Goal: Transaction & Acquisition: Purchase product/service

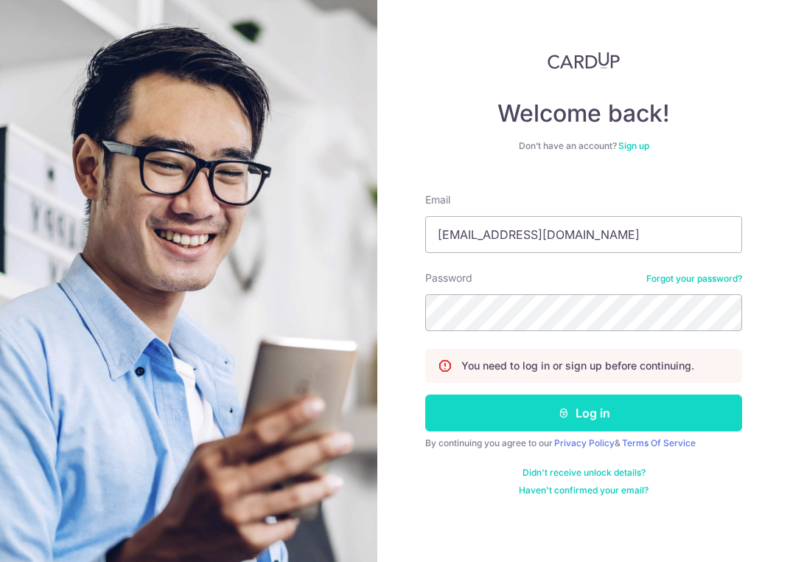
click at [588, 409] on button "Log in" at bounding box center [583, 412] width 317 height 37
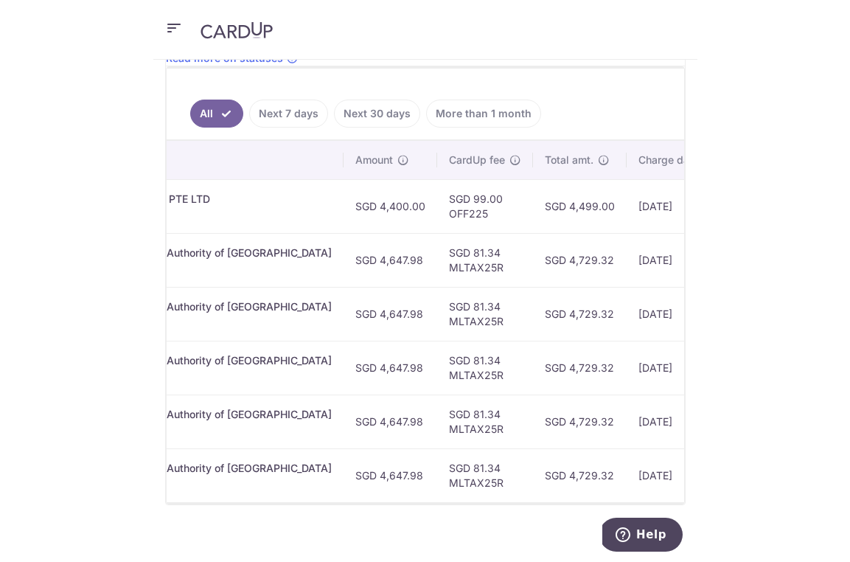
scroll to position [0, 454]
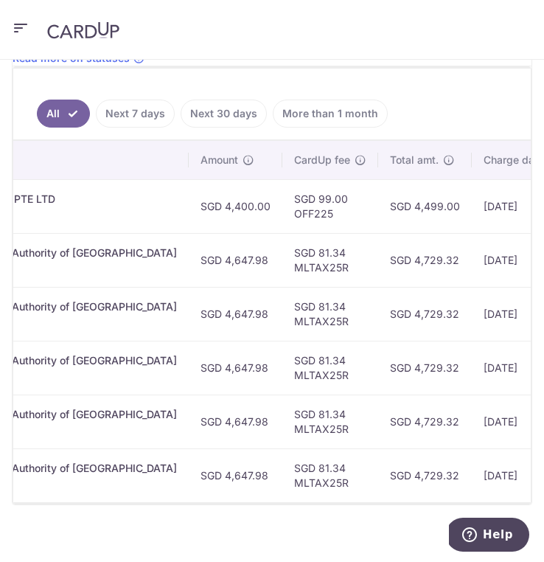
click at [282, 215] on td "SGD 99.00 OFF225" at bounding box center [330, 206] width 96 height 54
copy td "OFF225"
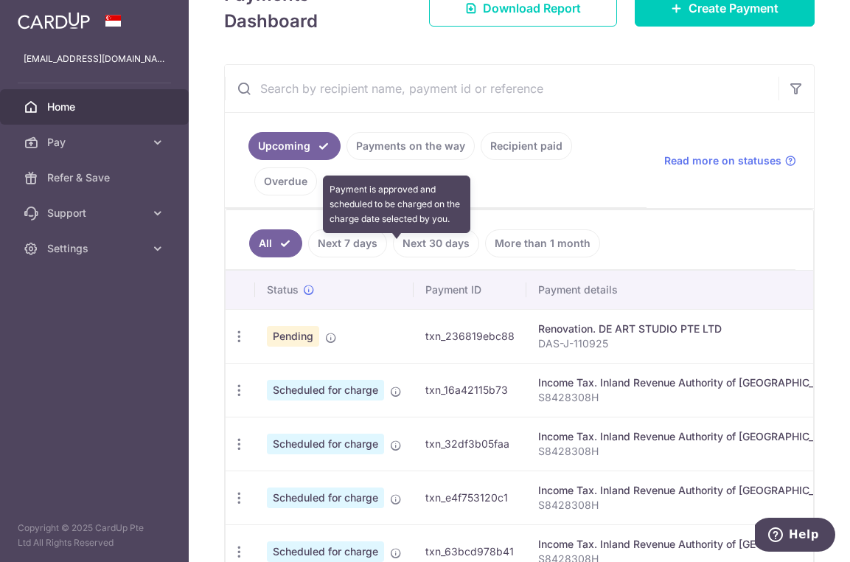
scroll to position [184, 0]
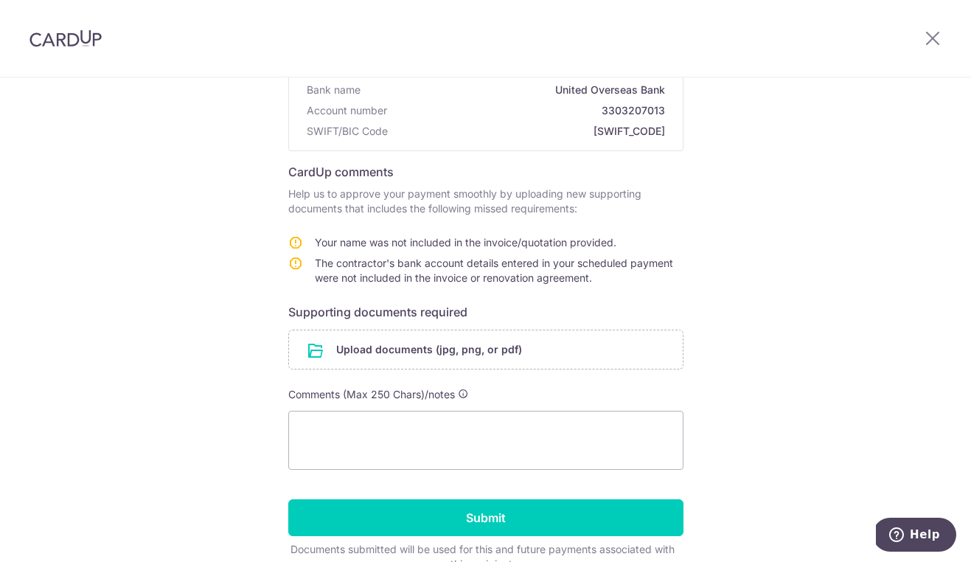
scroll to position [187, 0]
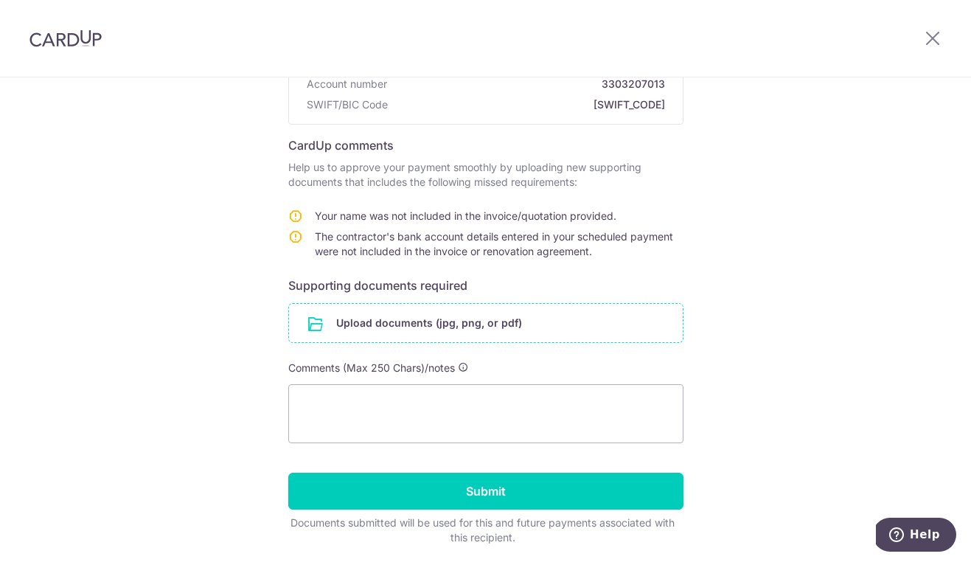
click at [576, 321] on input "file" at bounding box center [486, 323] width 394 height 38
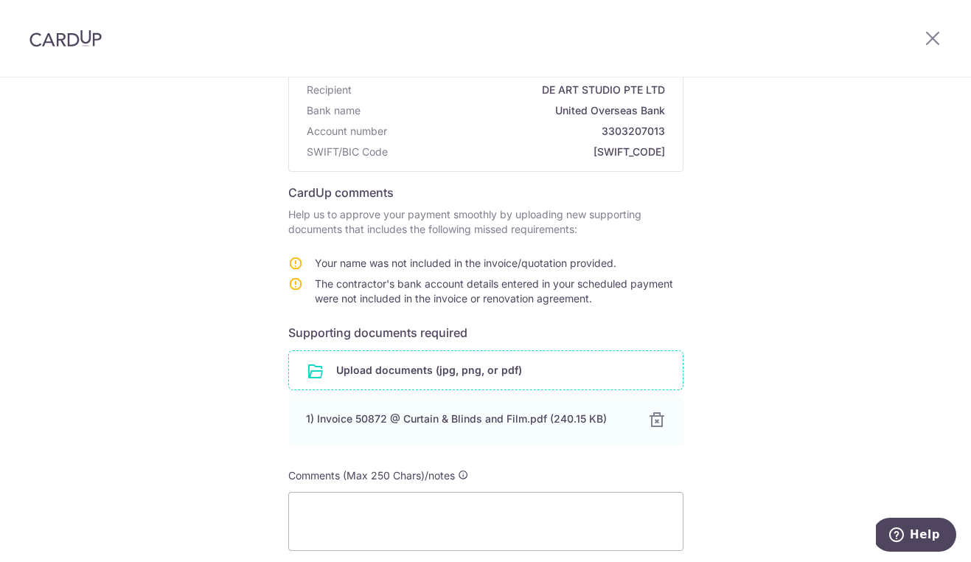
scroll to position [300, 0]
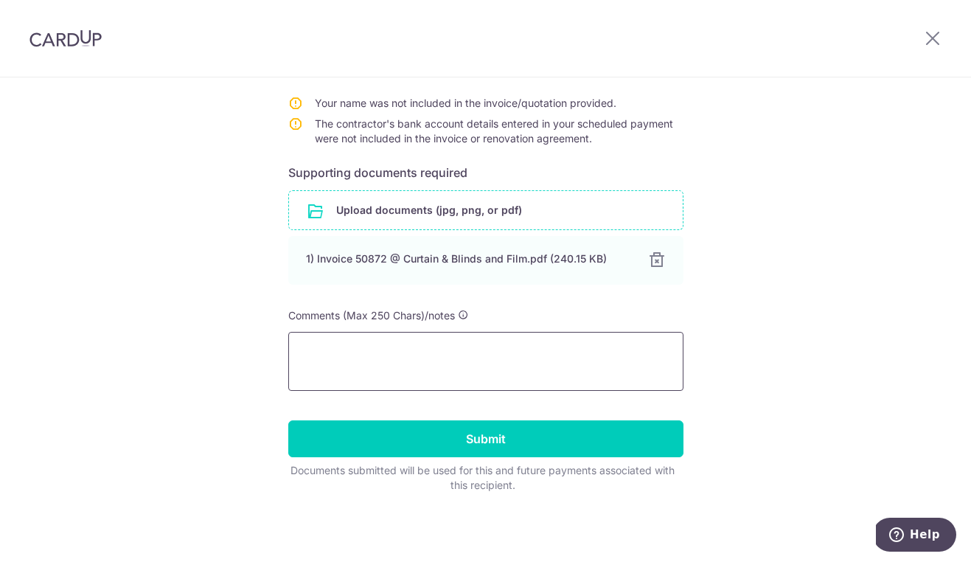
click at [538, 363] on textarea at bounding box center [485, 361] width 395 height 59
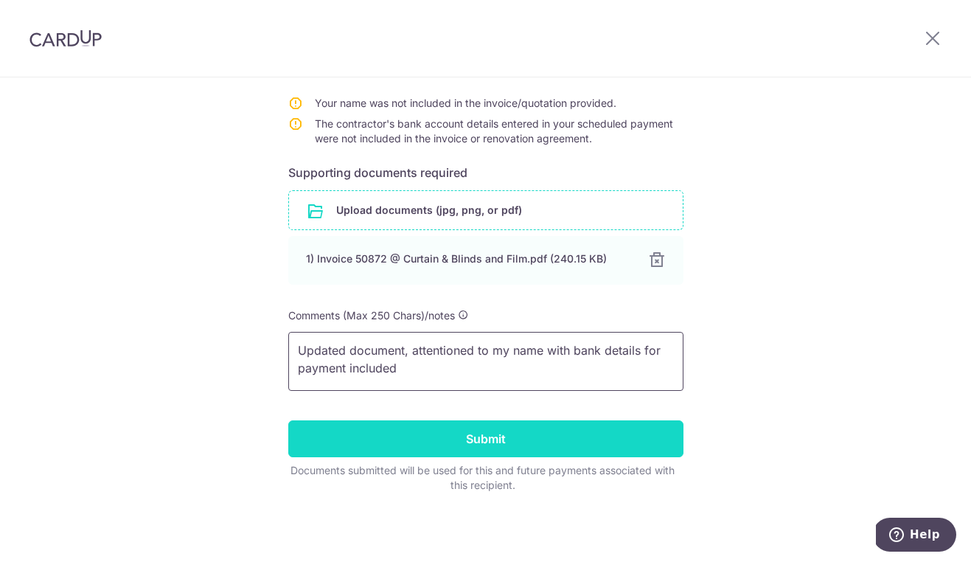
type textarea "Updated document, attentioned to my name with bank details for payment included"
click at [531, 433] on input "Submit" at bounding box center [485, 438] width 395 height 37
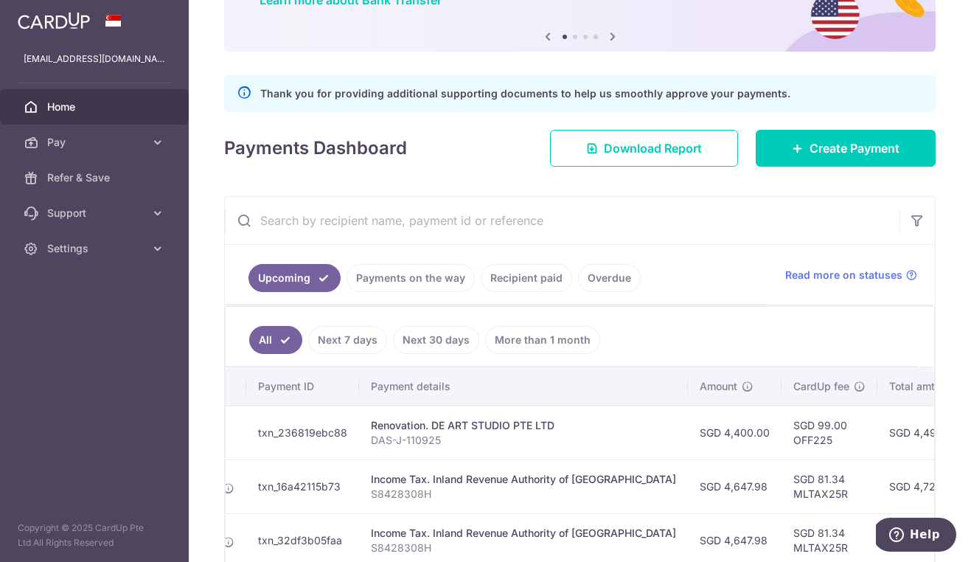
scroll to position [0, 178]
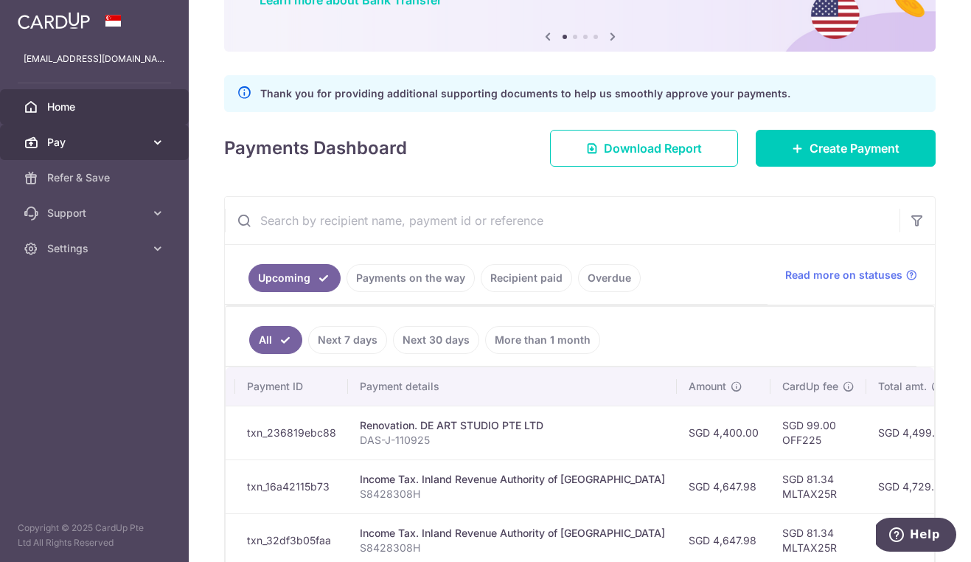
click at [96, 141] on span "Pay" at bounding box center [95, 142] width 97 height 15
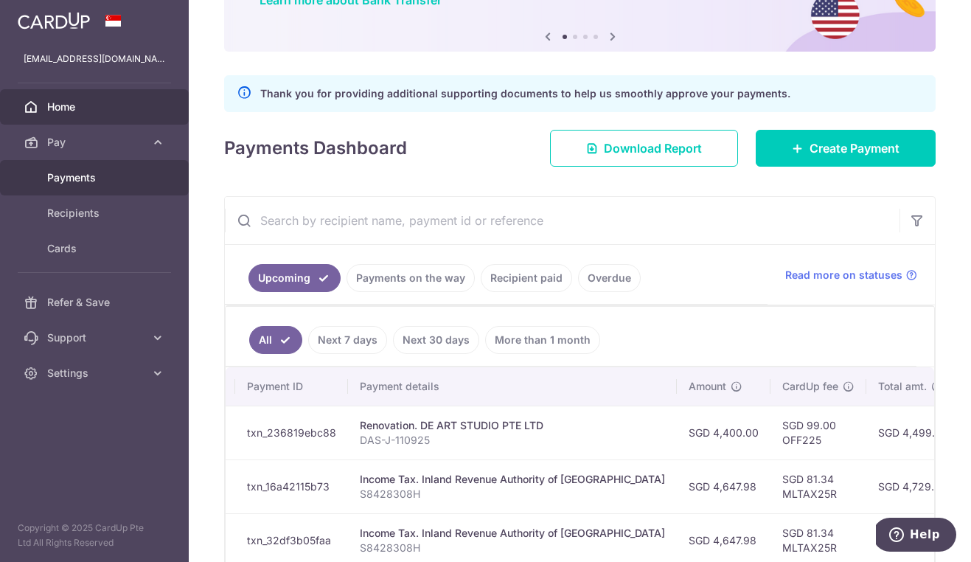
click at [92, 185] on link "Payments" at bounding box center [94, 177] width 189 height 35
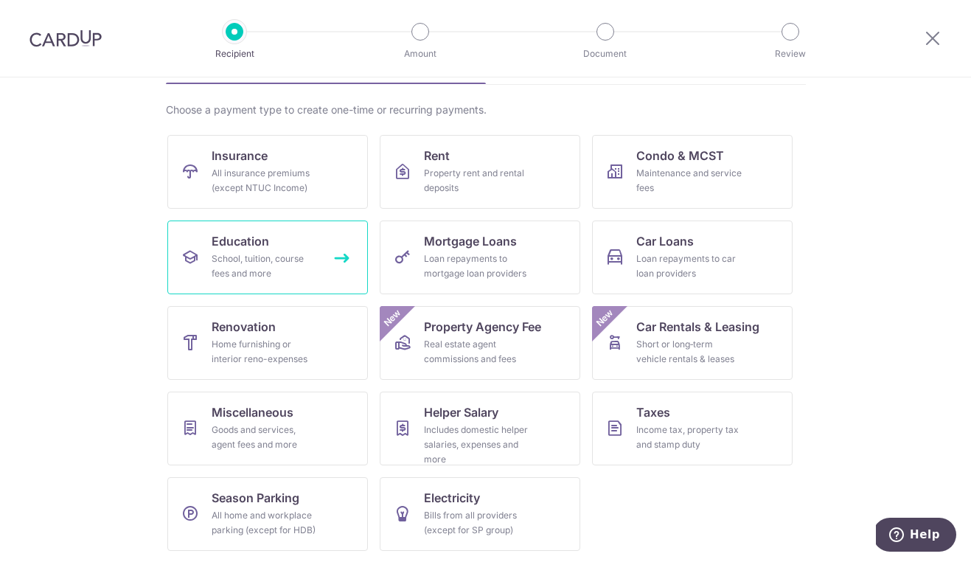
scroll to position [98, 0]
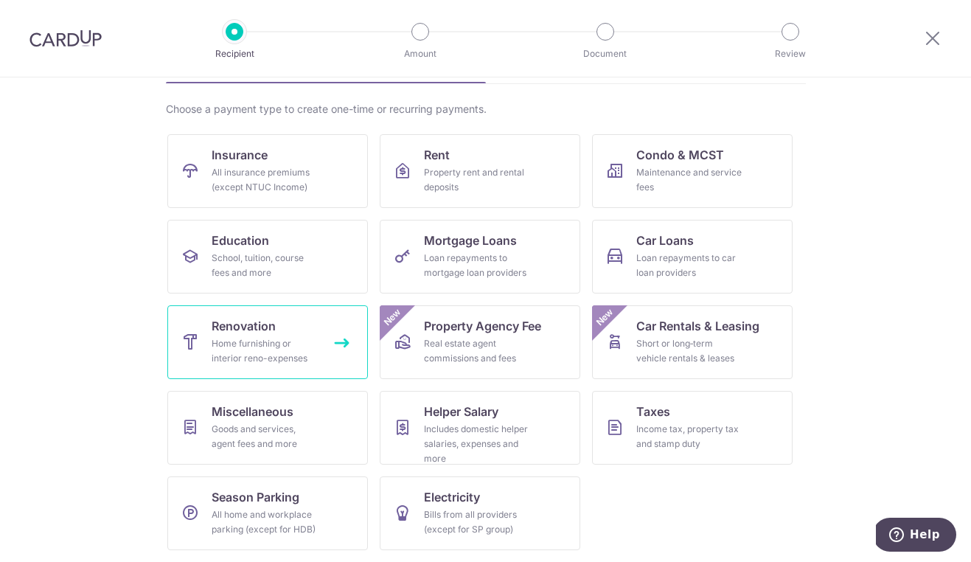
click at [291, 341] on div "Home furnishing or interior reno-expenses" at bounding box center [265, 350] width 106 height 29
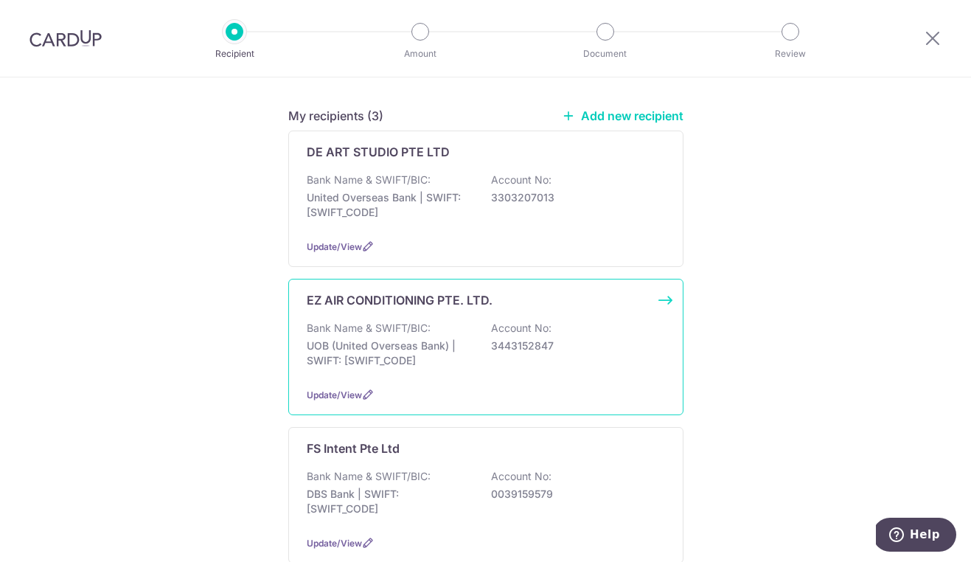
scroll to position [236, 0]
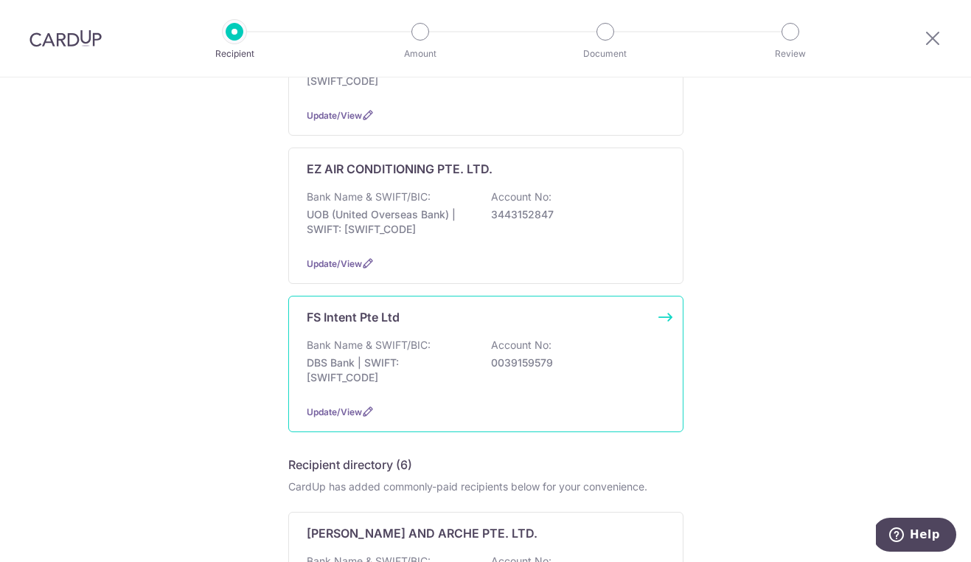
click at [422, 373] on p "DBS Bank | SWIFT: DBSSSGSGXXX" at bounding box center [389, 369] width 165 height 29
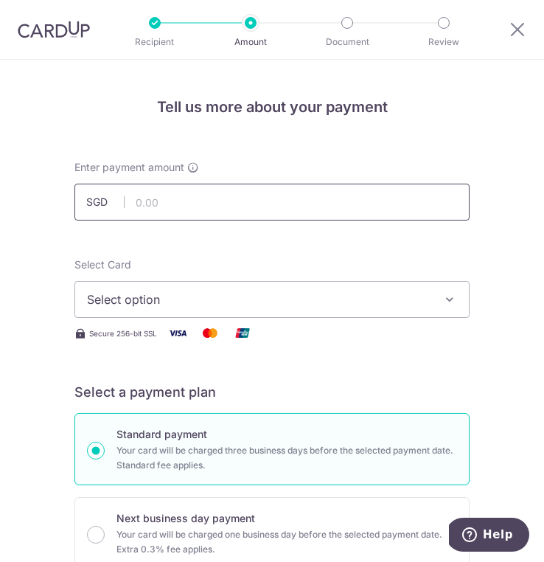
click at [378, 203] on input "text" at bounding box center [271, 202] width 395 height 37
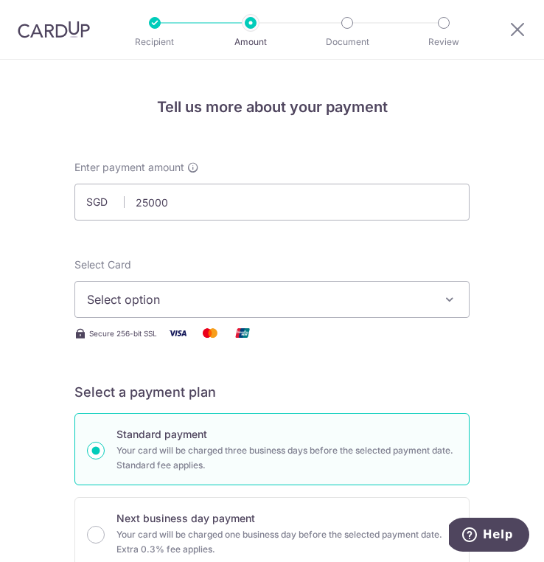
type input "25,000.00"
click at [313, 302] on span "Select option" at bounding box center [261, 299] width 349 height 18
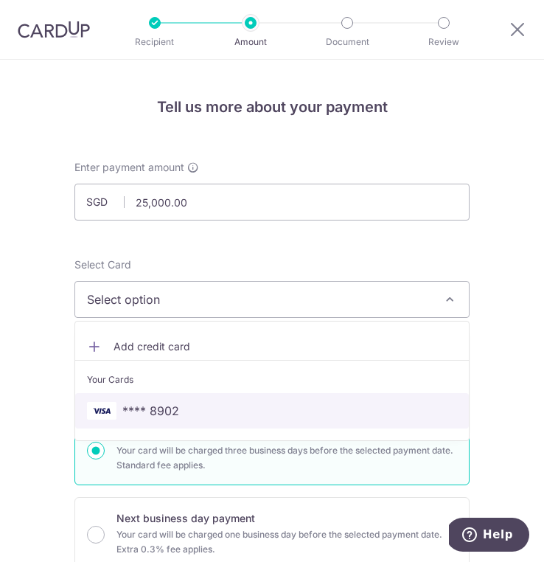
click at [310, 405] on span "**** 8902" at bounding box center [272, 411] width 370 height 18
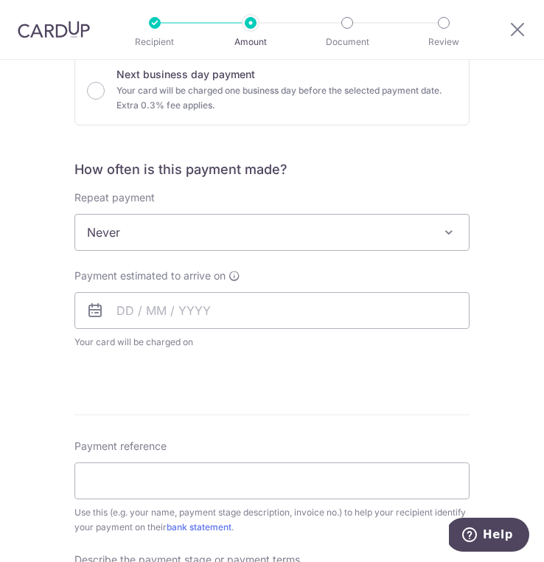
scroll to position [449, 0]
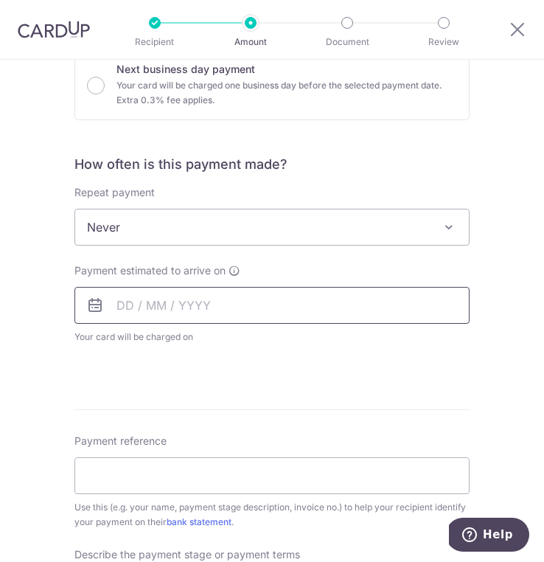
click at [164, 310] on input "text" at bounding box center [271, 305] width 395 height 37
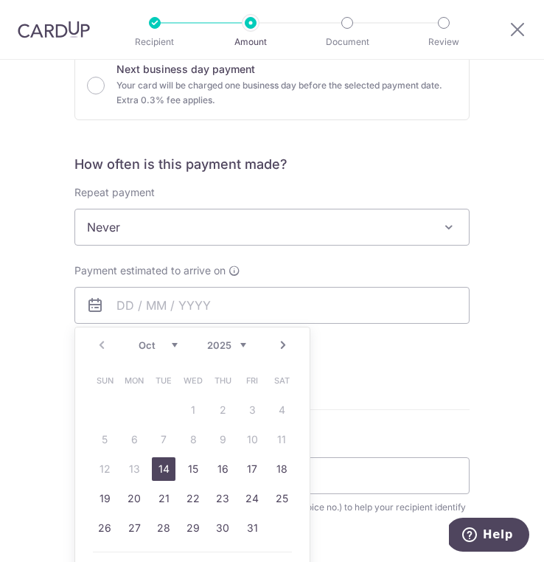
click at [168, 474] on link "14" at bounding box center [164, 469] width 24 height 24
type input "14/10/2025"
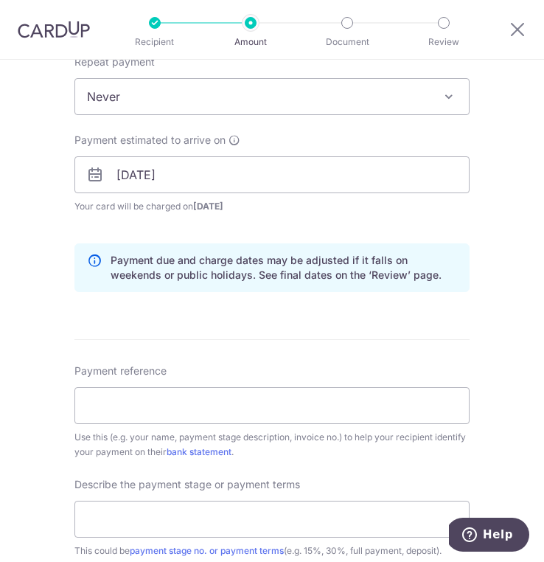
scroll to position [586, 0]
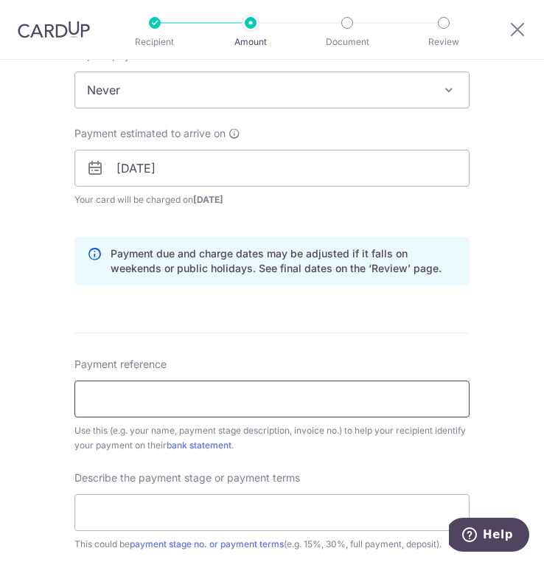
click at [262, 401] on input "Payment reference" at bounding box center [271, 398] width 395 height 37
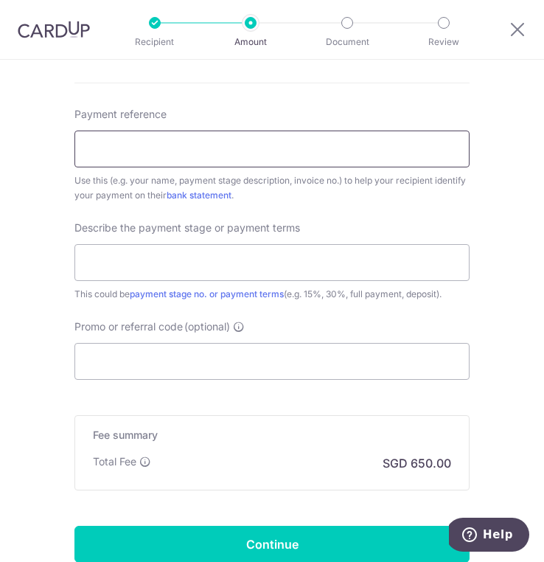
scroll to position [759, 0]
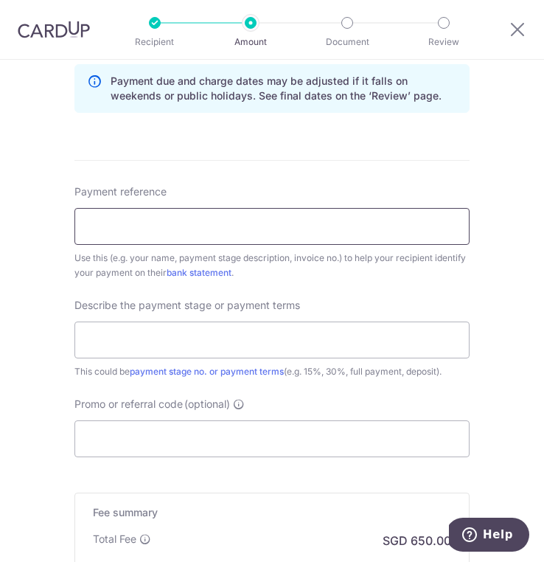
click at [217, 212] on input "Payment reference" at bounding box center [271, 226] width 395 height 37
paste input "T 1346"
click at [88, 229] on input "T 1346" at bounding box center [271, 226] width 395 height 37
type input "IT 1346"
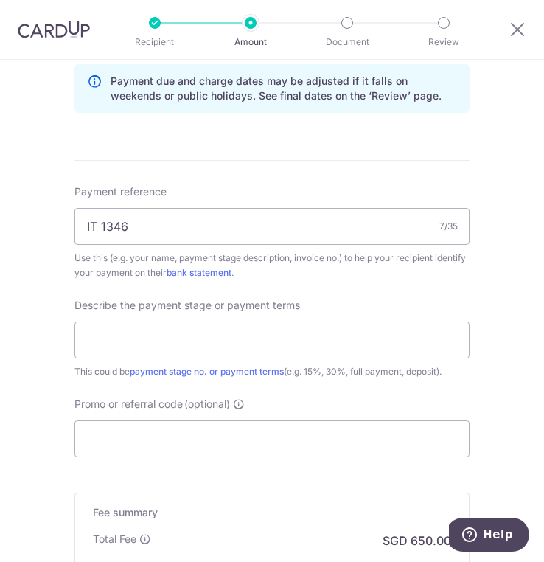
click at [58, 282] on div "Tell us more about your payment Enter payment amount SGD 25,000.00 25000.00 Sel…" at bounding box center [272, 44] width 544 height 1486
click at [182, 344] on input "text" at bounding box center [271, 339] width 395 height 37
type input "3rd payment"
click at [341, 441] on input "Promo or referral code (optional)" at bounding box center [271, 438] width 395 height 37
type input "o"
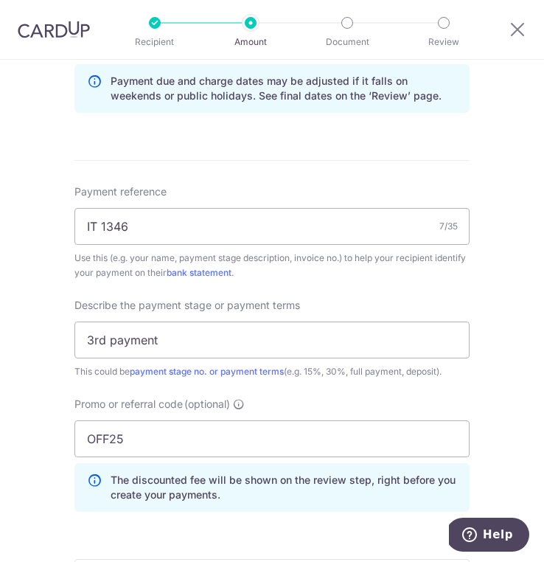
click at [468, 262] on div "Use this (e.g. your name, payment stage description, invoice no.) to help your …" at bounding box center [271, 265] width 395 height 29
drag, startPoint x: 119, startPoint y: 440, endPoint x: 94, endPoint y: 432, distance: 27.0
click at [94, 432] on input "OFF25" at bounding box center [271, 438] width 395 height 37
drag, startPoint x: 134, startPoint y: 442, endPoint x: 56, endPoint y: 442, distance: 78.1
click at [56, 442] on div "Tell us more about your payment Enter payment amount SGD 25,000.00 25000.00 Sel…" at bounding box center [272, 77] width 544 height 1553
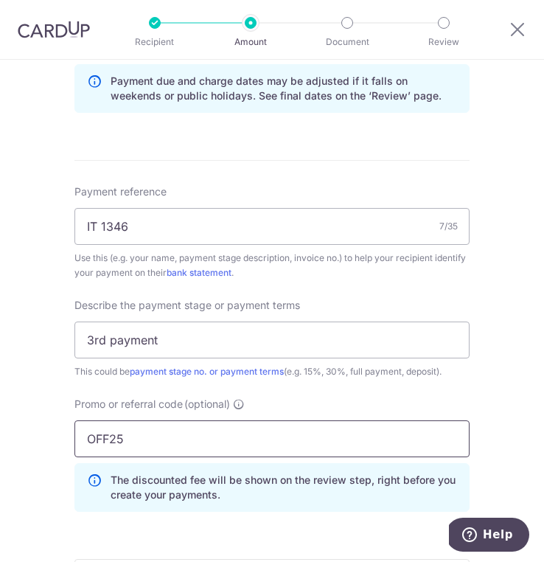
paste input "2"
type input "OFF225"
click at [35, 442] on div "Tell us more about your payment Enter payment amount SGD 25,000.00 25000.00 Sel…" at bounding box center [272, 77] width 544 height 1553
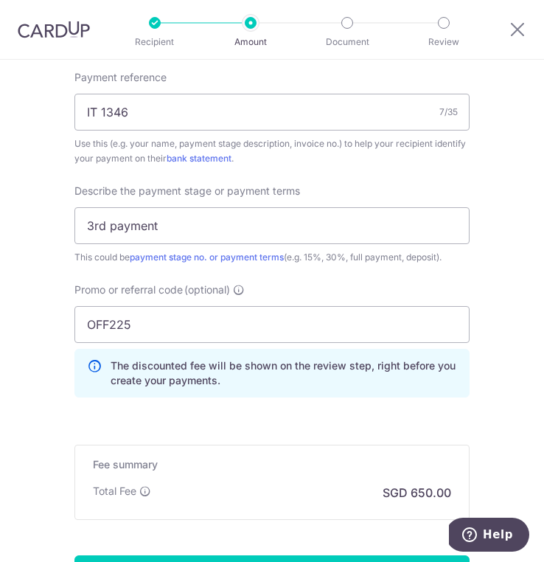
scroll to position [995, 0]
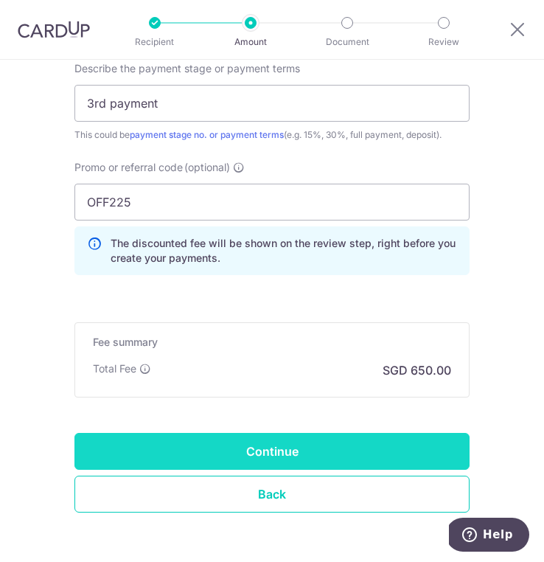
click at [157, 449] on input "Continue" at bounding box center [271, 451] width 395 height 37
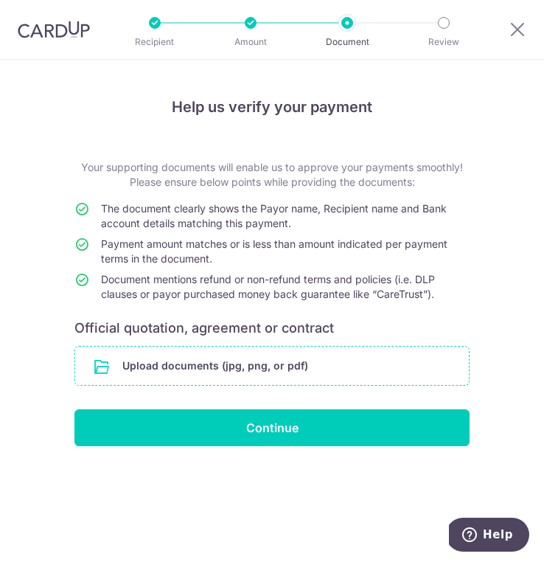
click at [136, 363] on input "file" at bounding box center [272, 365] width 394 height 38
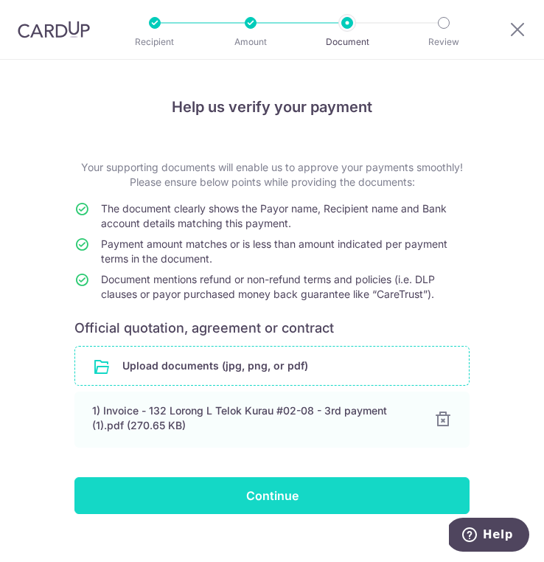
click at [348, 497] on input "Continue" at bounding box center [271, 495] width 395 height 37
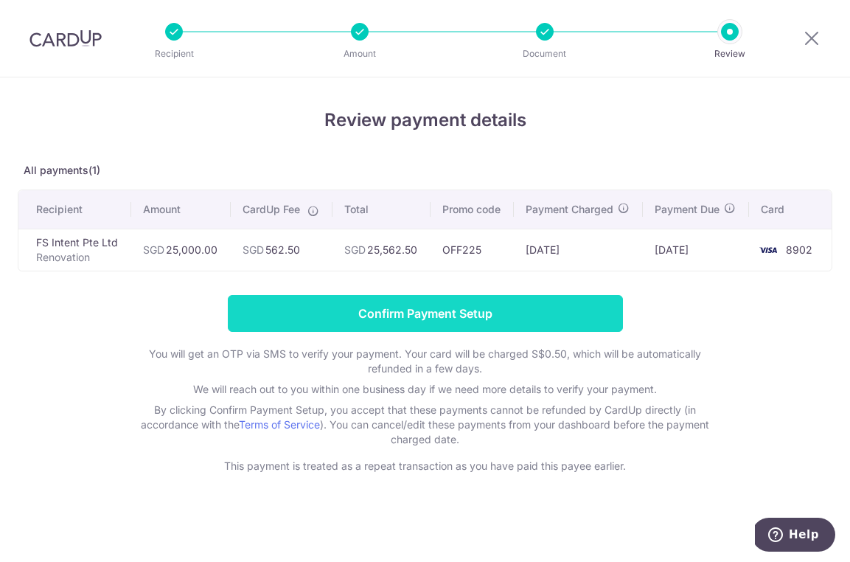
click at [251, 316] on input "Confirm Payment Setup" at bounding box center [425, 313] width 395 height 37
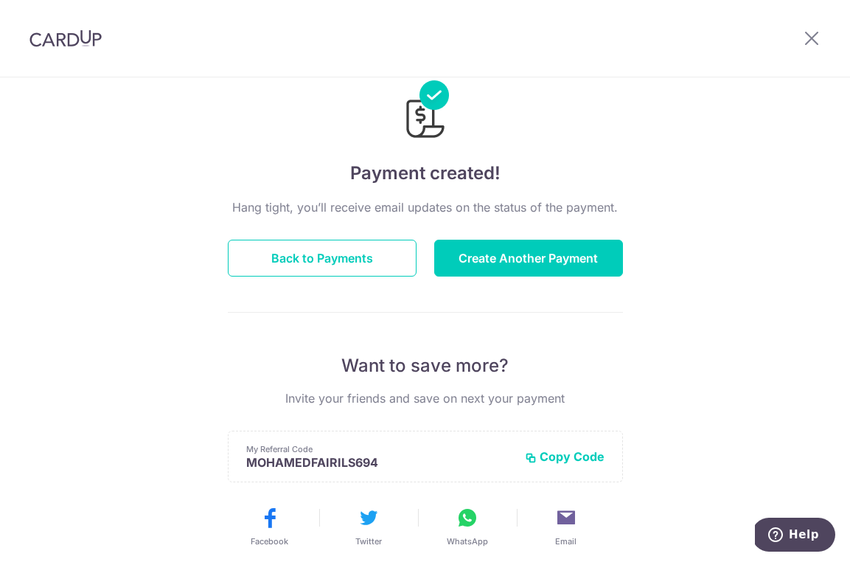
scroll to position [29, 0]
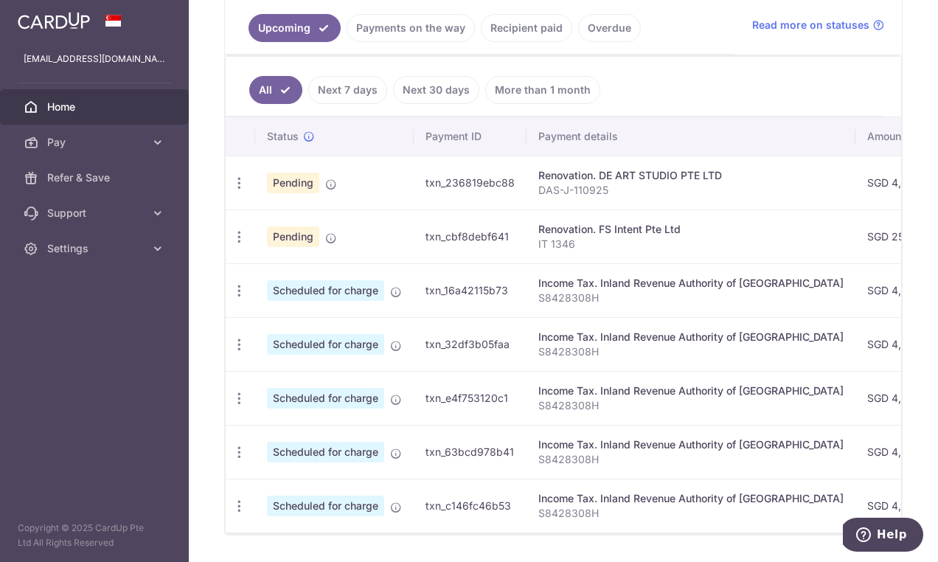
scroll to position [337, 0]
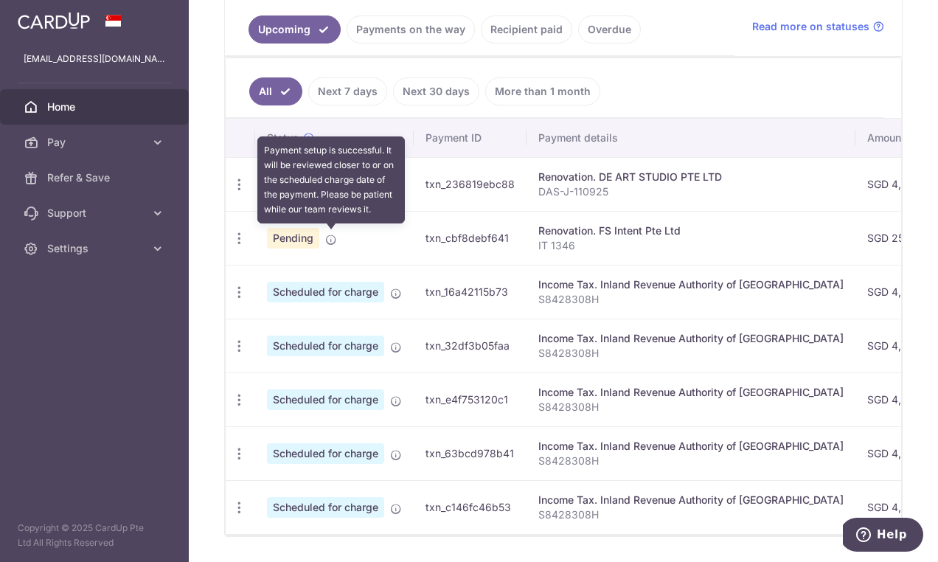
click at [332, 241] on icon at bounding box center [331, 240] width 12 height 12
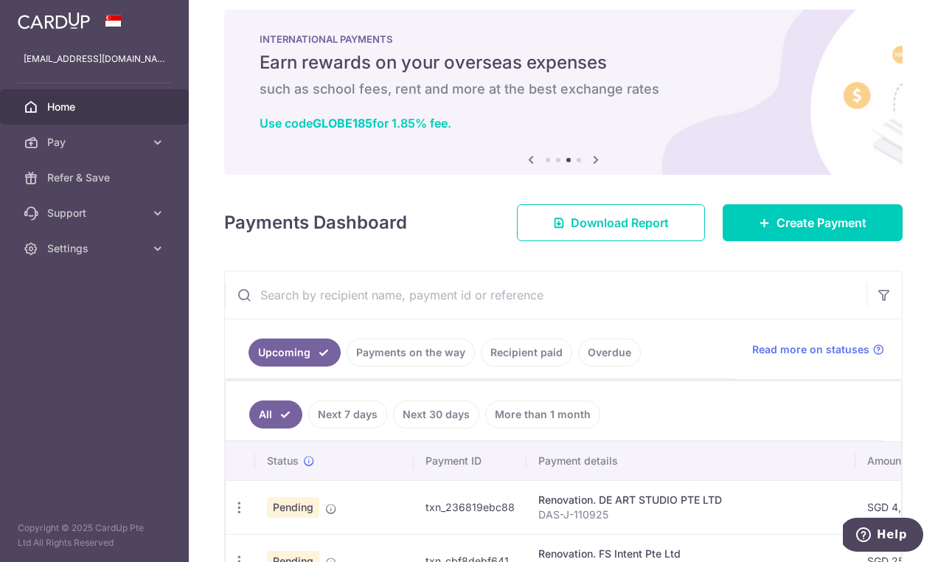
scroll to position [0, 0]
